Goal: Information Seeking & Learning: Learn about a topic

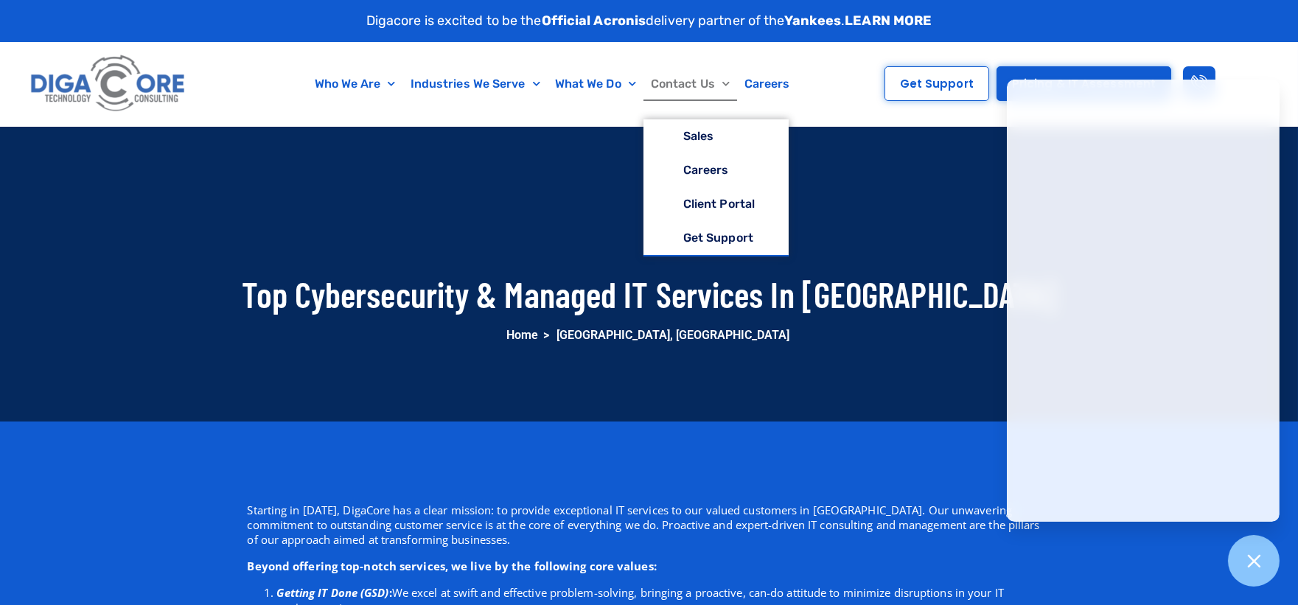
click at [71, 94] on img at bounding box center [109, 83] width 164 height 69
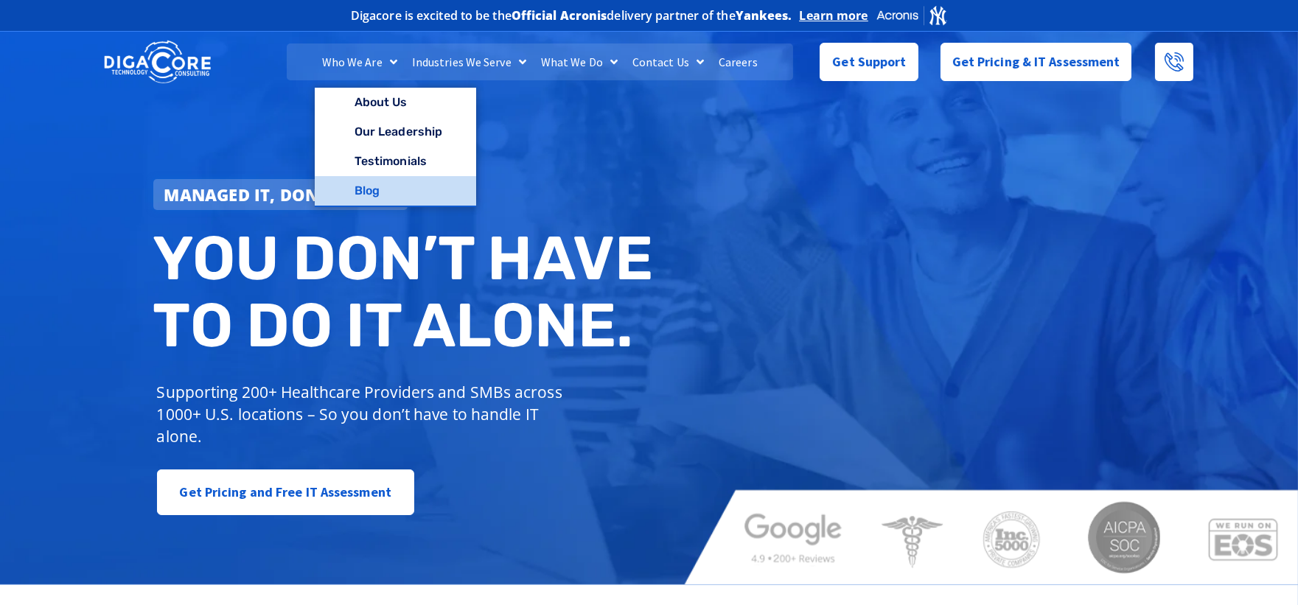
click at [385, 186] on link "Blog" at bounding box center [395, 190] width 161 height 29
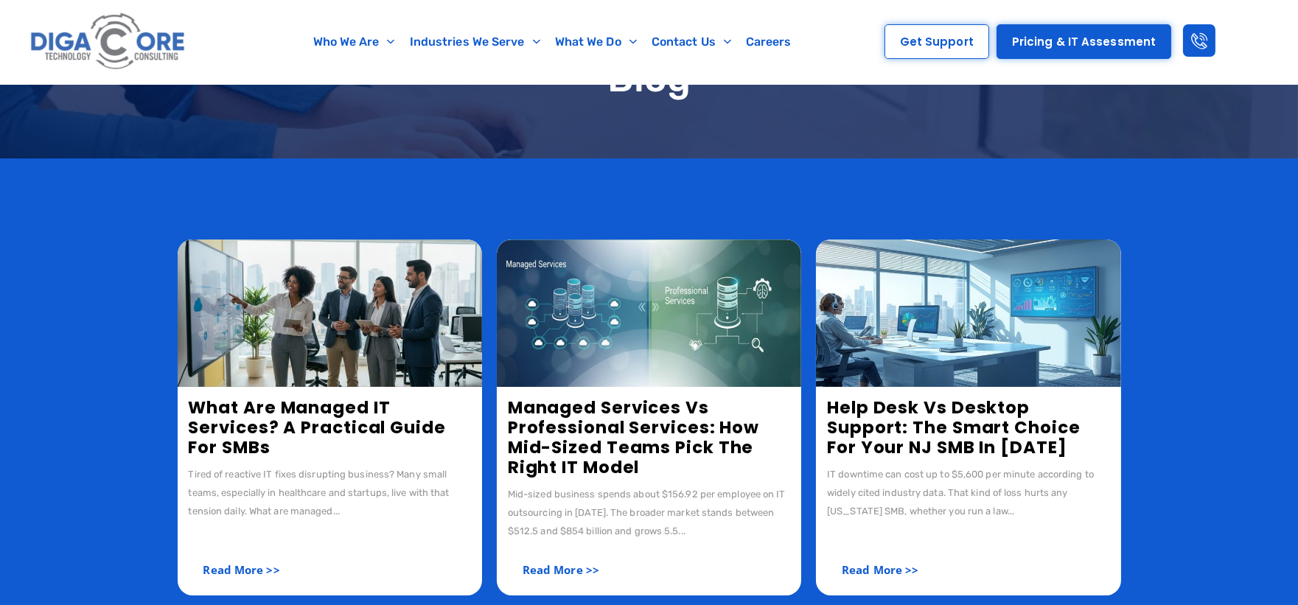
scroll to position [164, 0]
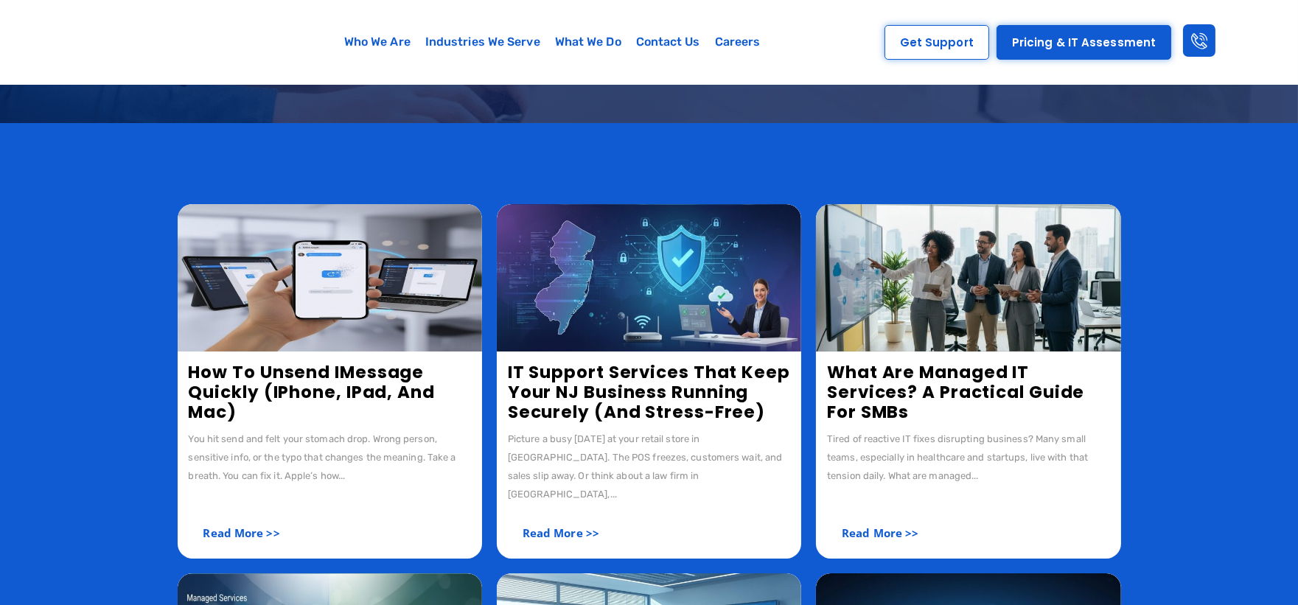
scroll to position [164, 0]
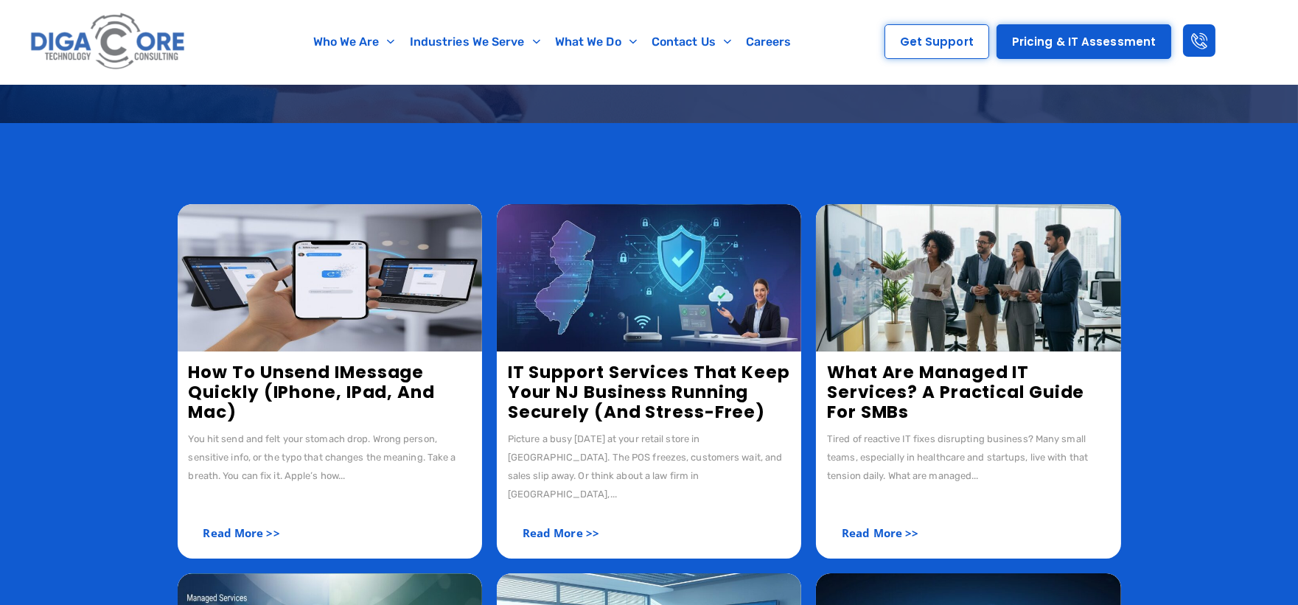
click at [386, 257] on img at bounding box center [330, 277] width 304 height 147
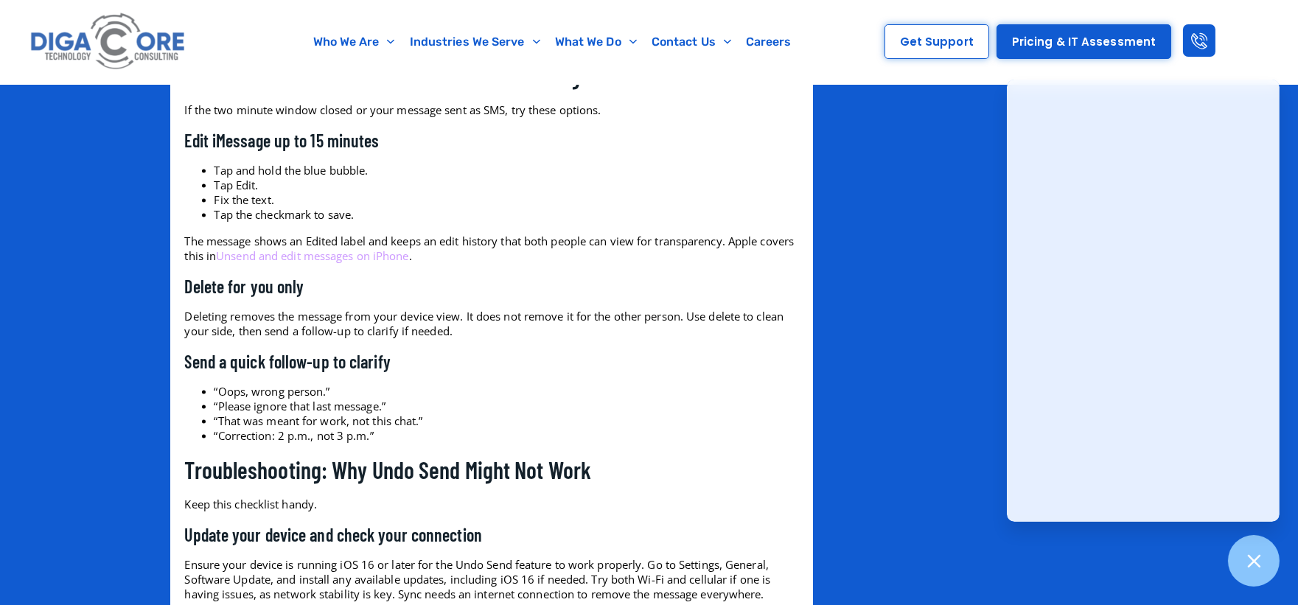
scroll to position [5160, 0]
click at [378, 255] on link "Unsend and edit messages on iPhone" at bounding box center [312, 254] width 192 height 15
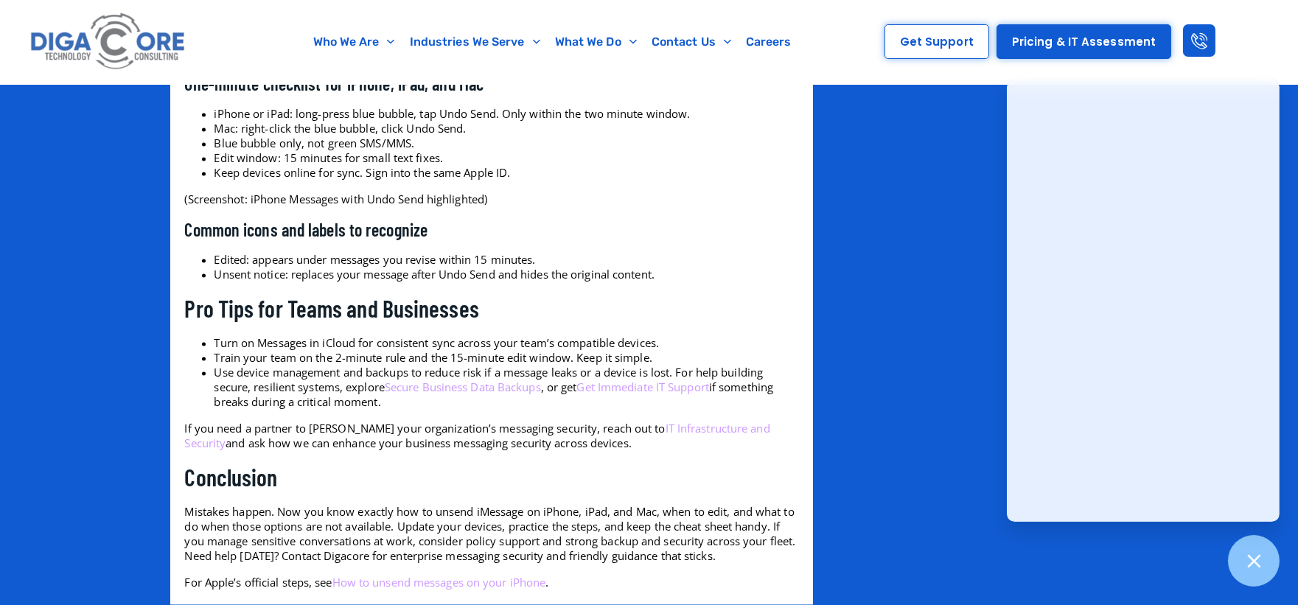
scroll to position [6634, 0]
